Goal: Check status: Check status

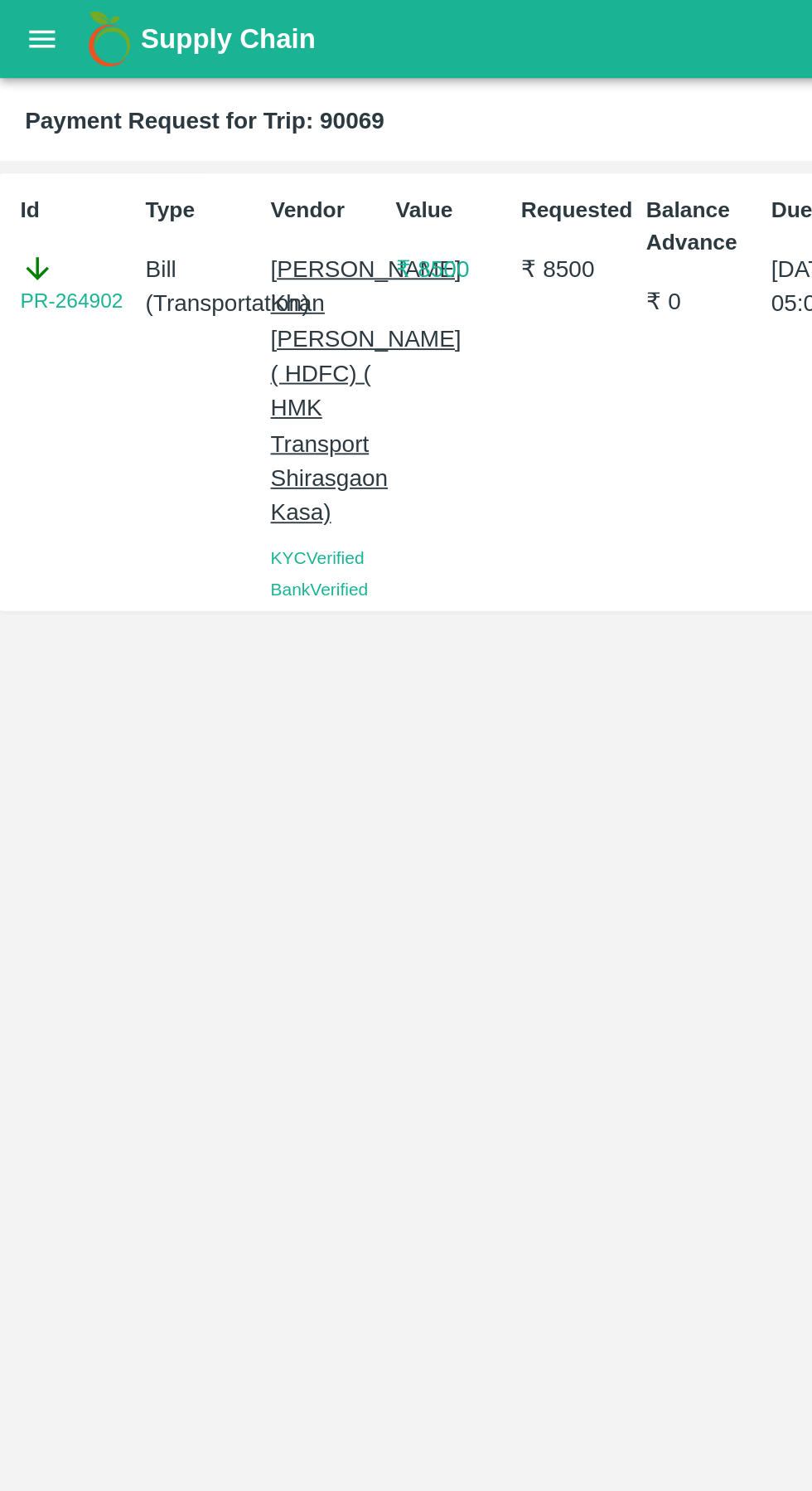
click at [26, 22] on icon "open drawer" at bounding box center [22, 20] width 19 height 19
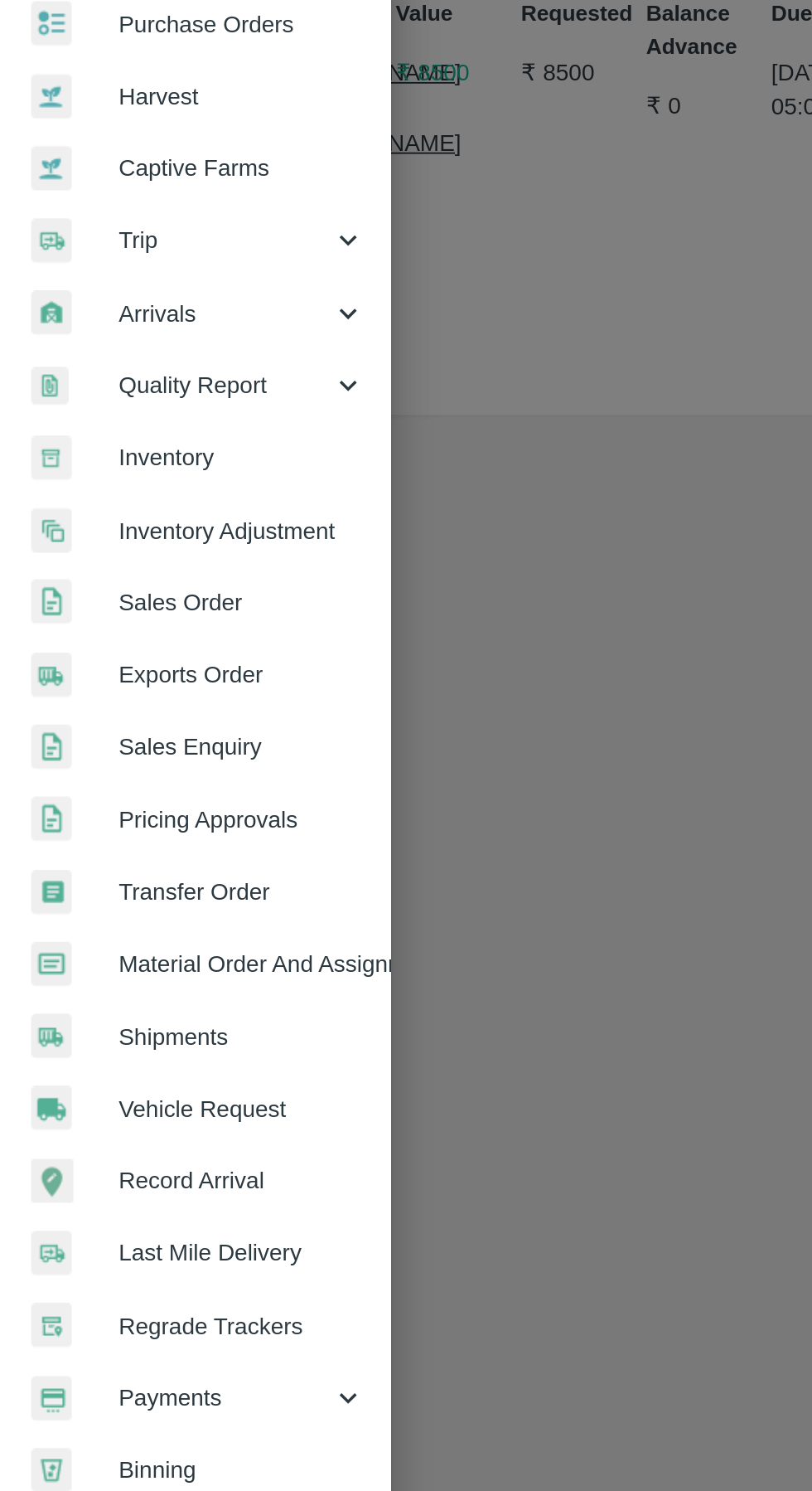
click at [150, 850] on span "Payments" at bounding box center [119, 845] width 113 height 19
click at [167, 883] on span "My Payment Requests" at bounding box center [135, 883] width 117 height 19
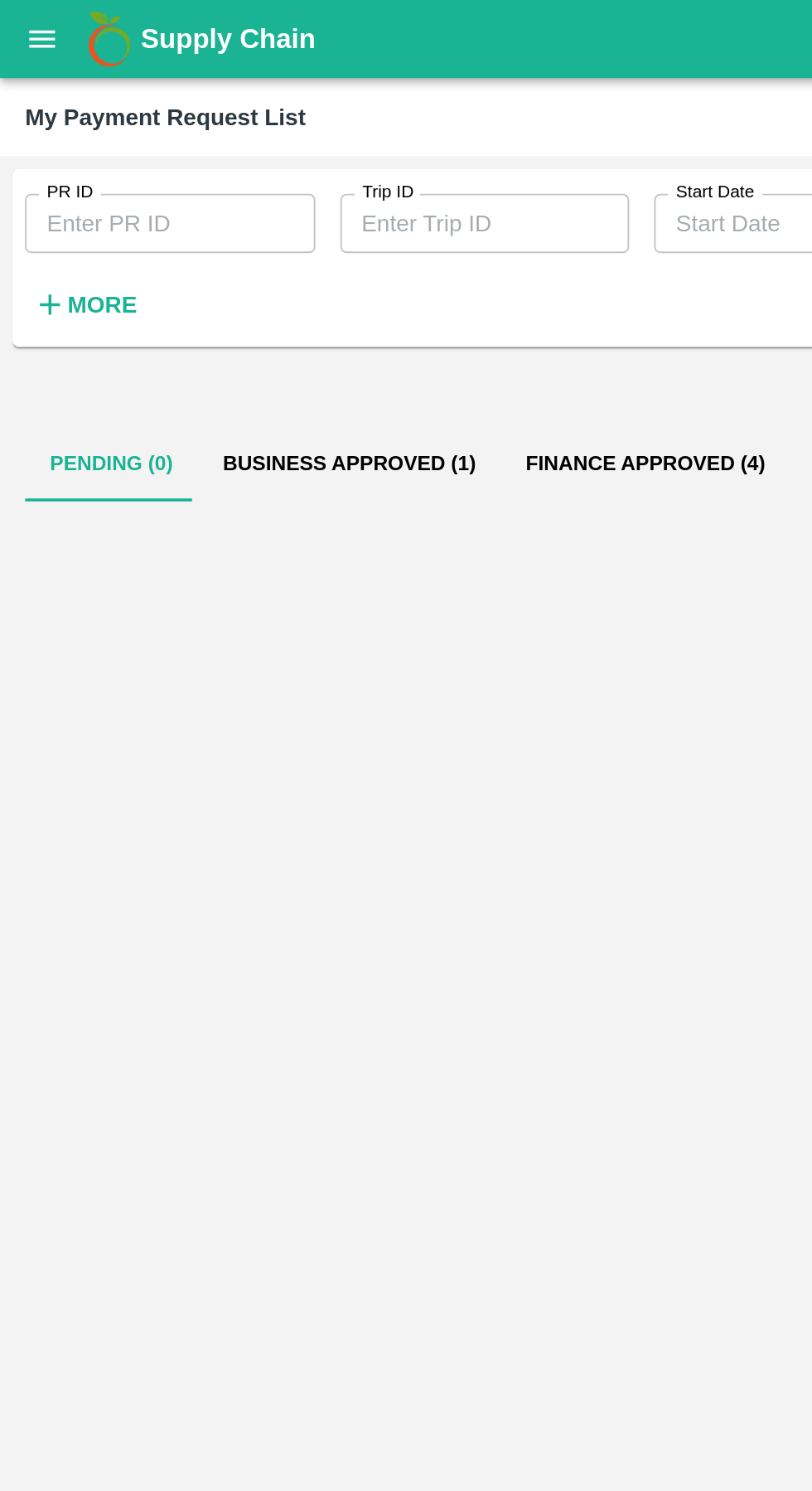
click at [24, 30] on button "open drawer" at bounding box center [22, 20] width 38 height 38
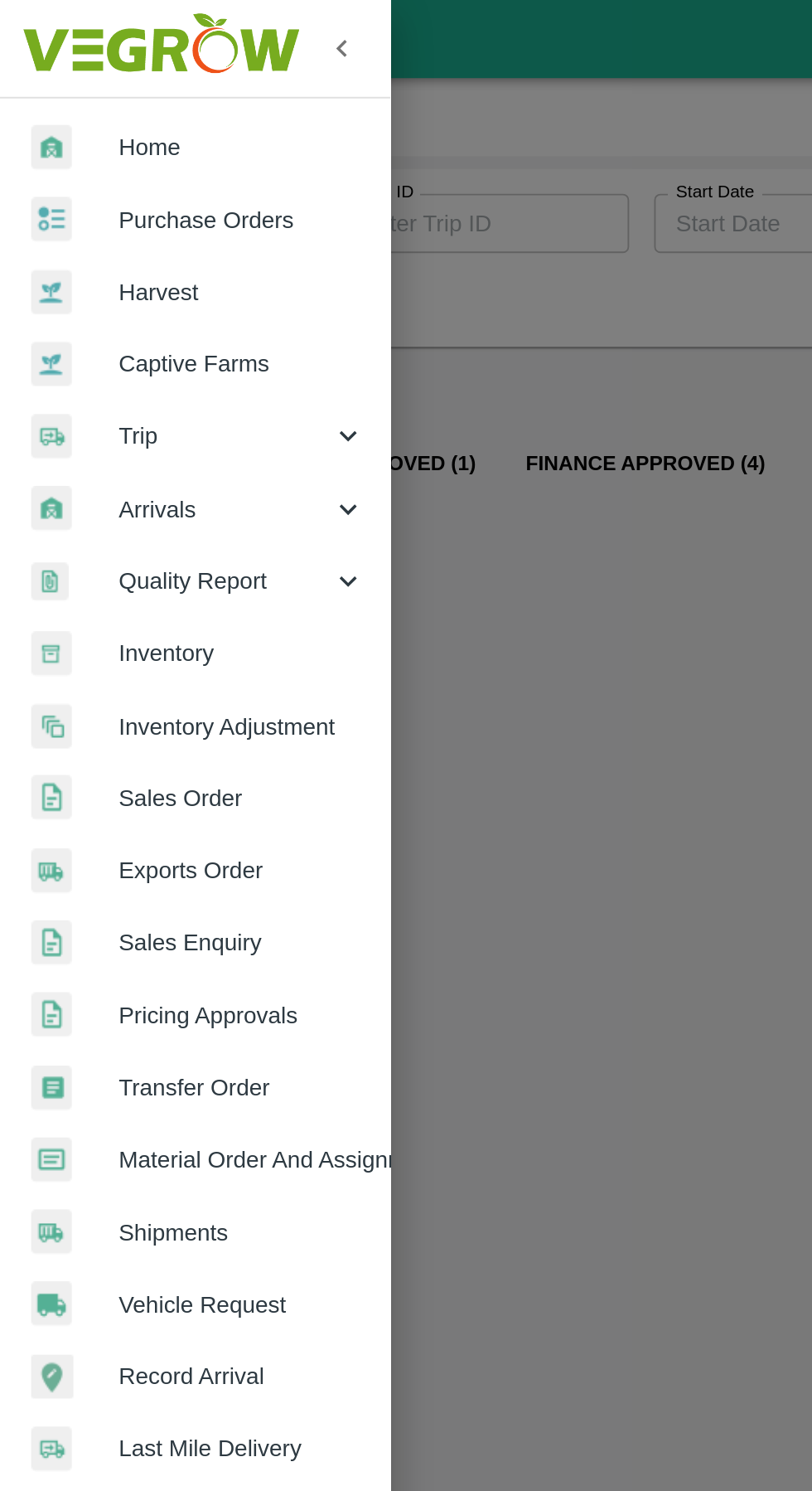
click at [79, 235] on span "Trip" at bounding box center [119, 231] width 113 height 19
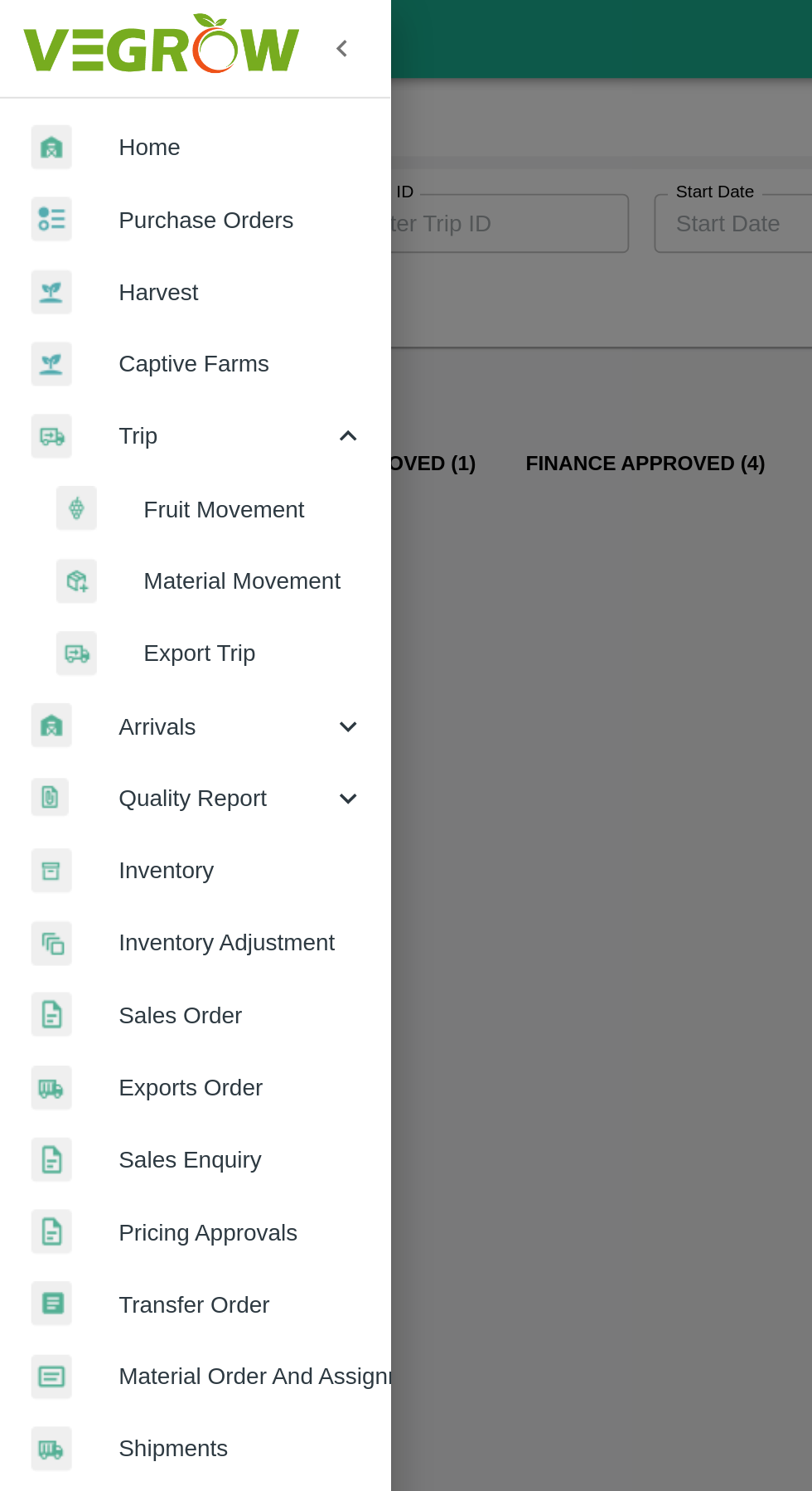
click at [99, 269] on span "Fruit Movement" at bounding box center [135, 270] width 117 height 19
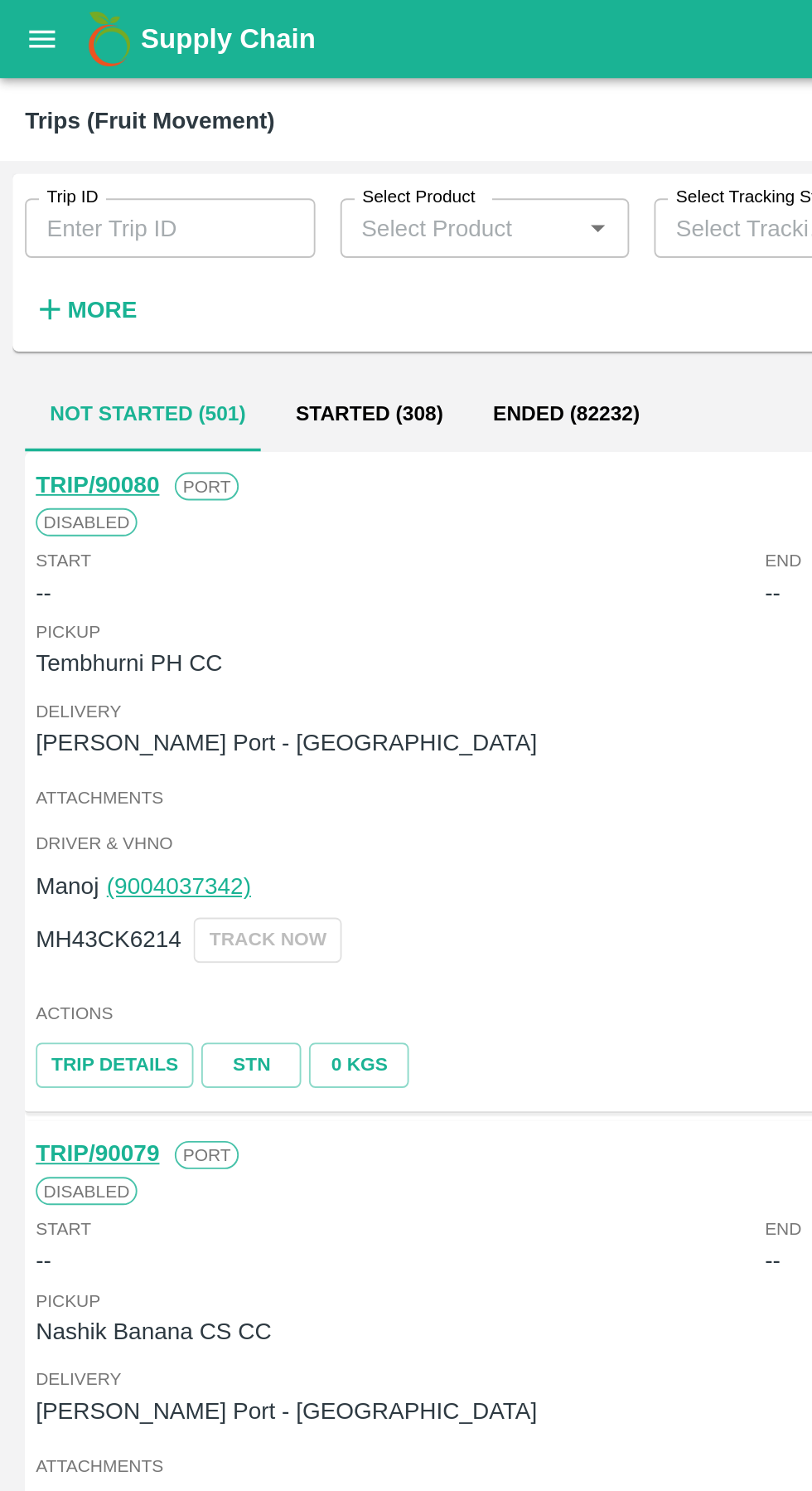
click at [195, 228] on button "Started (308)" at bounding box center [195, 220] width 104 height 40
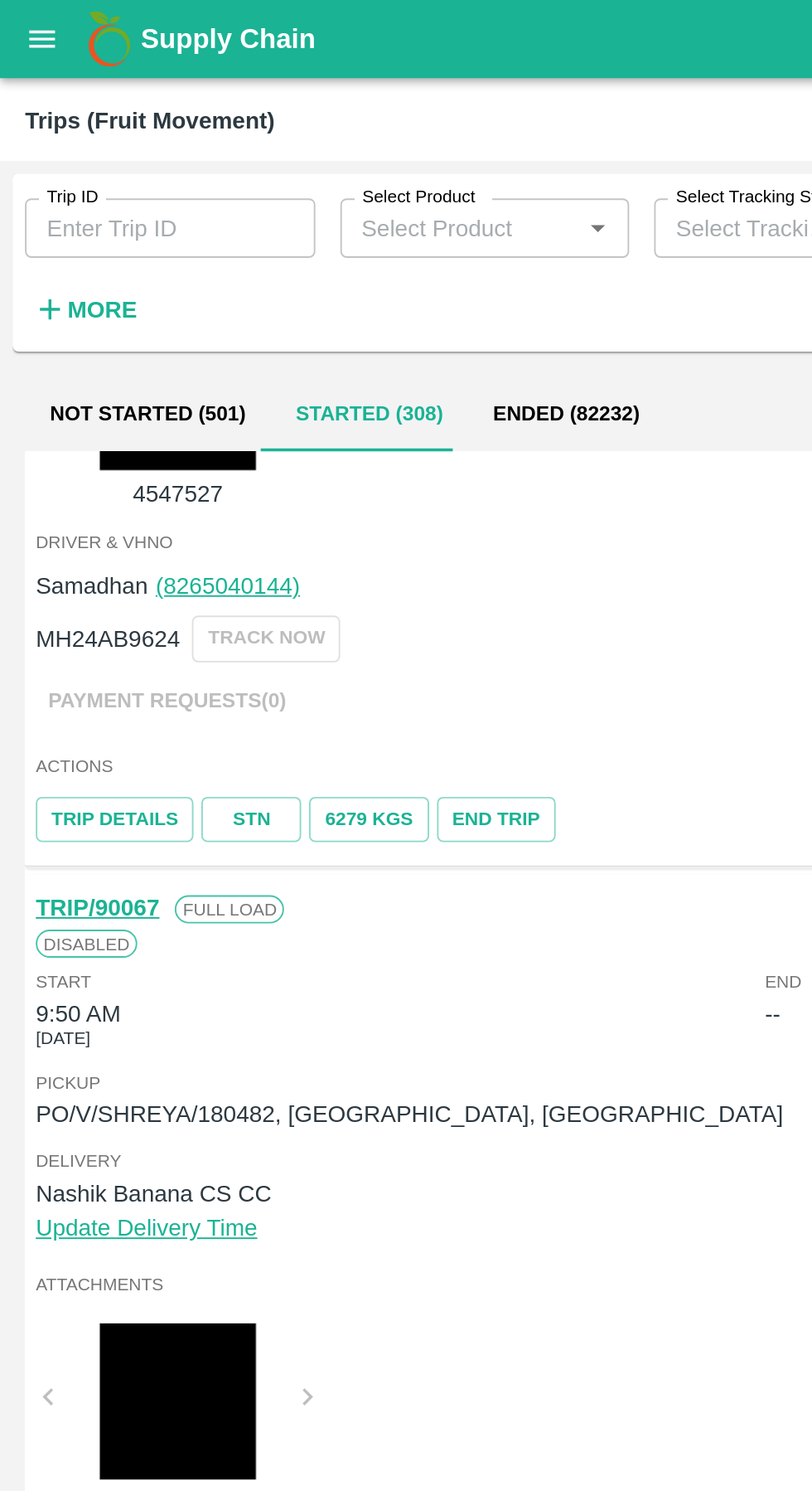
scroll to position [408, 0]
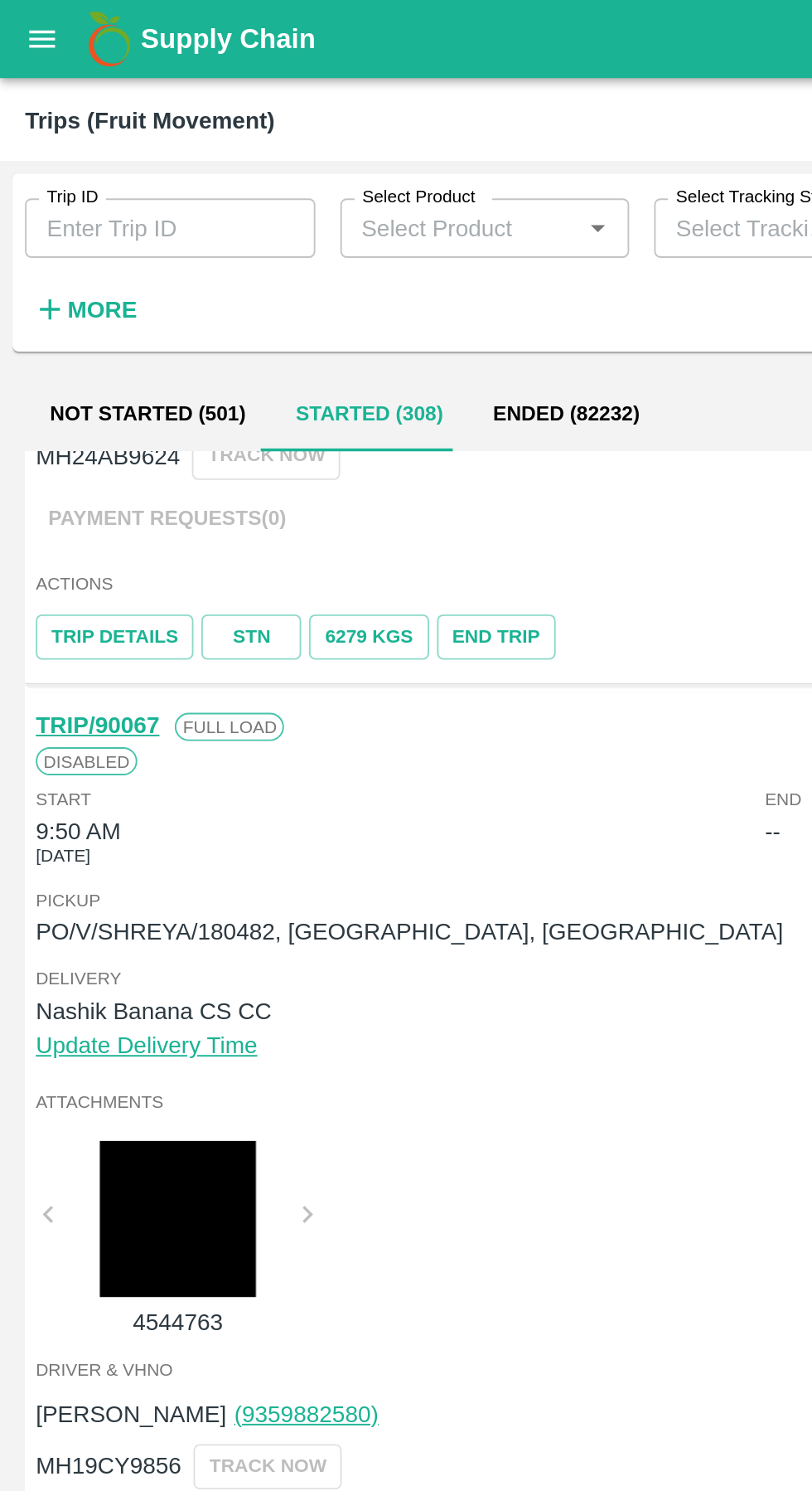
click at [77, 115] on input "Trip ID" at bounding box center [90, 120] width 154 height 31
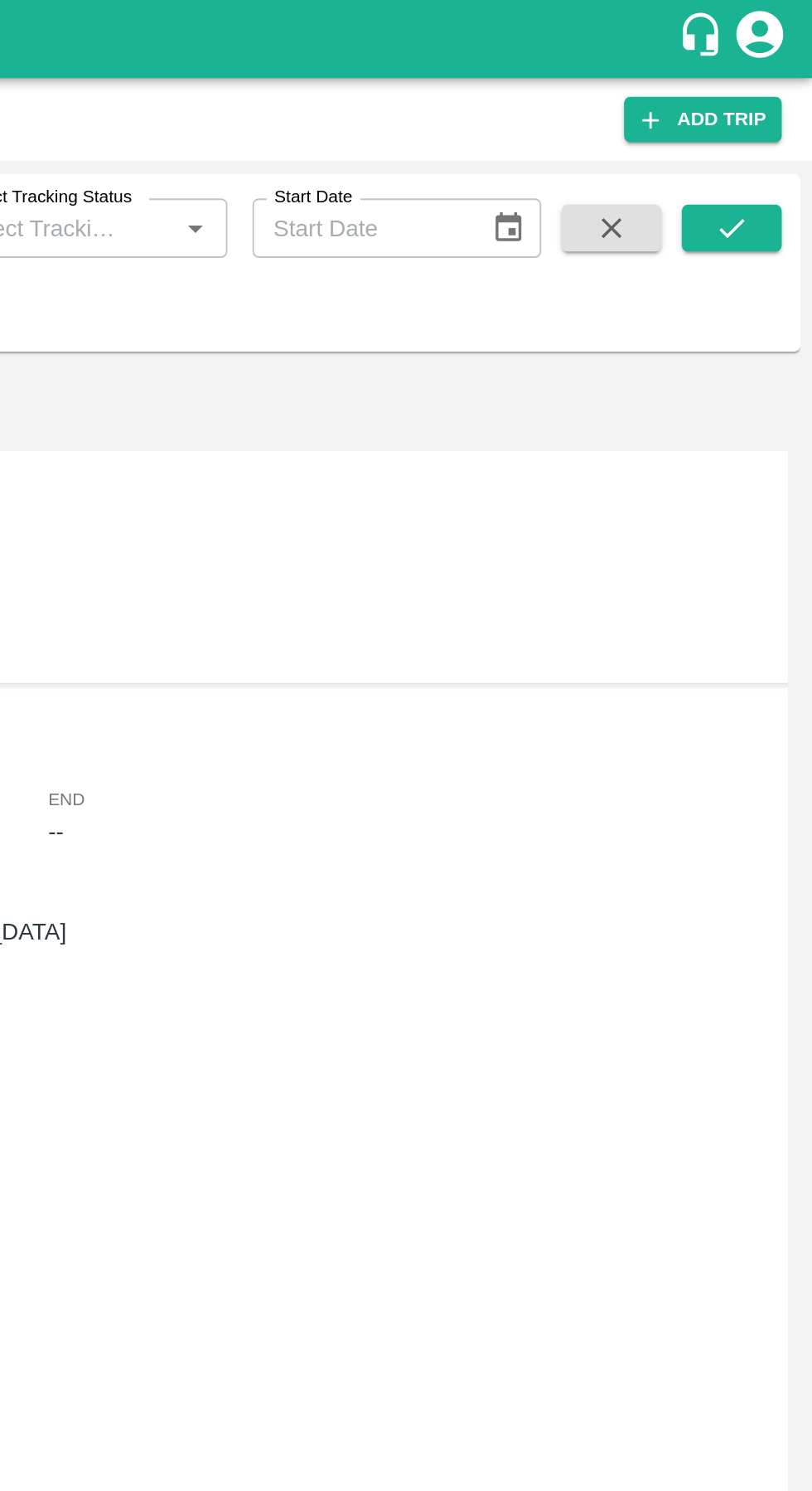
scroll to position [0, 0]
type input "90064"
click at [775, 109] on button "submit" at bounding box center [769, 121] width 53 height 25
